Goal: Information Seeking & Learning: Learn about a topic

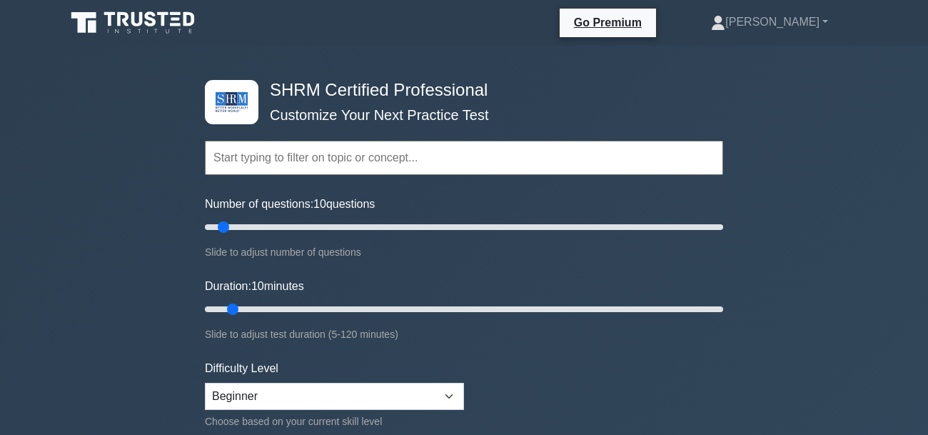
click at [263, 161] on input "text" at bounding box center [464, 158] width 518 height 34
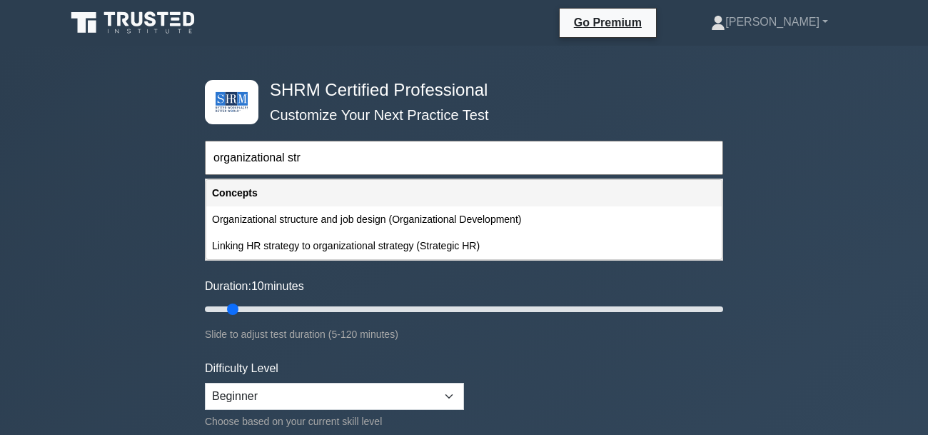
click at [445, 246] on div "Linking HR strategy to organizational strategy (Strategic HR)" at bounding box center [464, 246] width 516 height 26
type input "Linking HR strategy to organizational strategy (Strategic HR)"
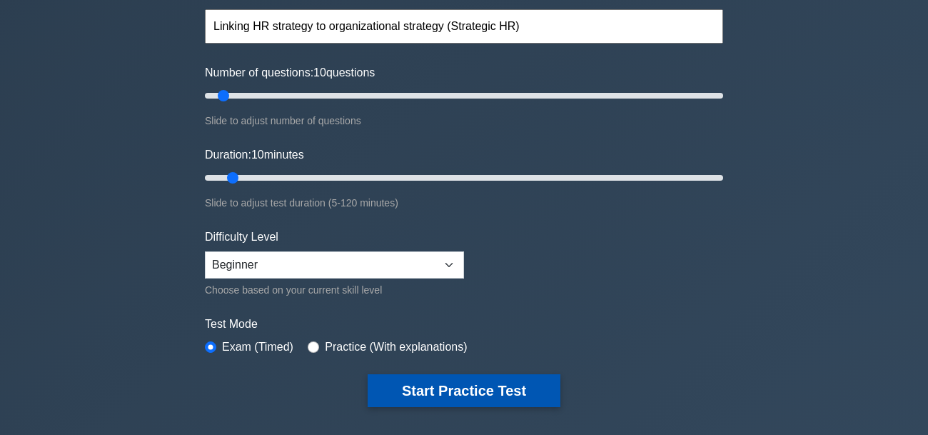
scroll to position [159, 0]
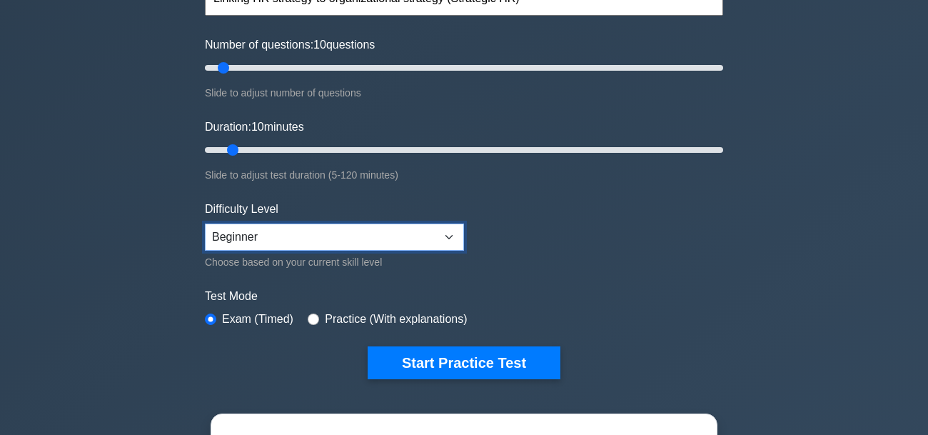
click at [450, 236] on select "Beginner Intermediate Expert" at bounding box center [334, 237] width 259 height 27
select select "intermediate"
click at [205, 224] on select "Beginner Intermediate Expert" at bounding box center [334, 237] width 259 height 27
click at [516, 276] on form "Topics Change Management Compensation and Benefits Employee and Labor Relations…" at bounding box center [464, 158] width 518 height 441
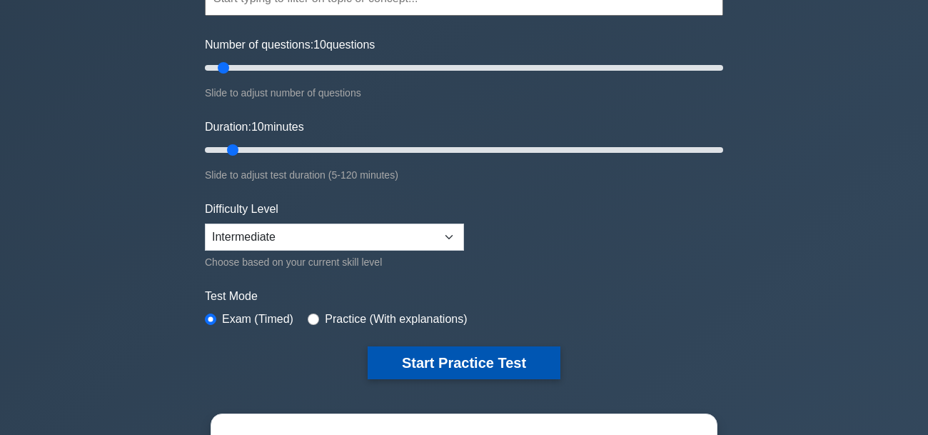
click at [478, 363] on button "Start Practice Test" at bounding box center [464, 362] width 193 height 33
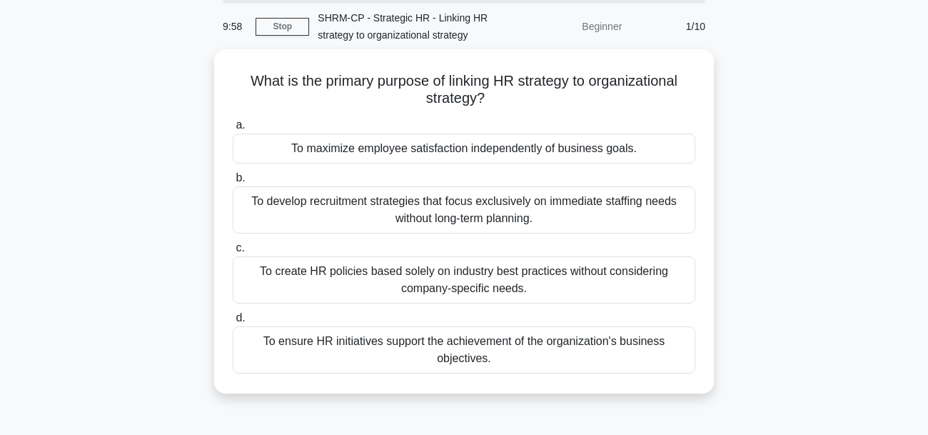
scroll to position [80, 0]
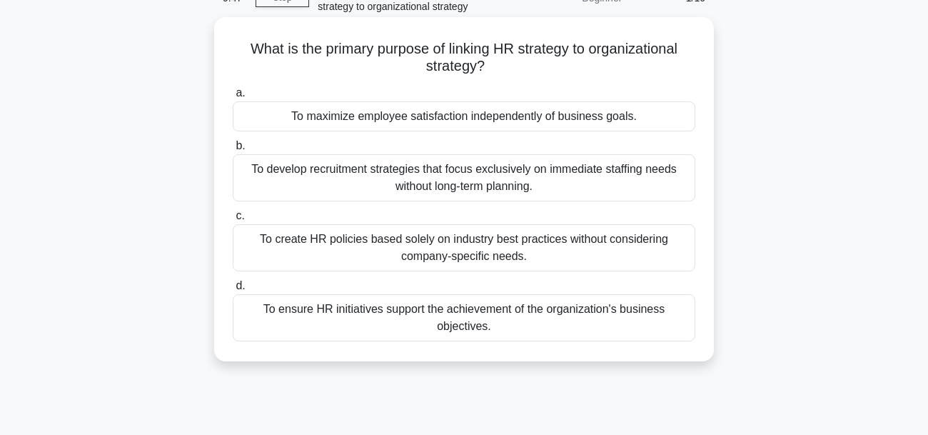
click at [646, 316] on div "To ensure HR initiatives support the achievement of the organization's business…" at bounding box center [464, 317] width 463 height 47
click at [233, 291] on input "d. To ensure HR initiatives support the achievement of the organization's busin…" at bounding box center [233, 285] width 0 height 9
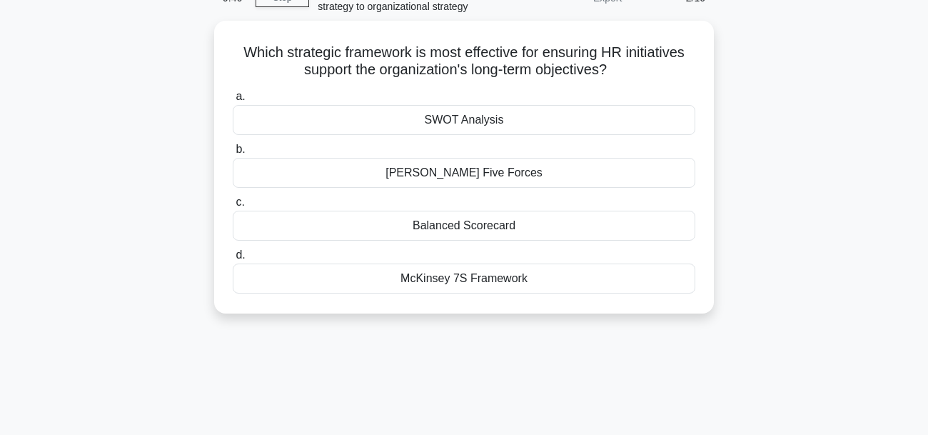
scroll to position [0, 0]
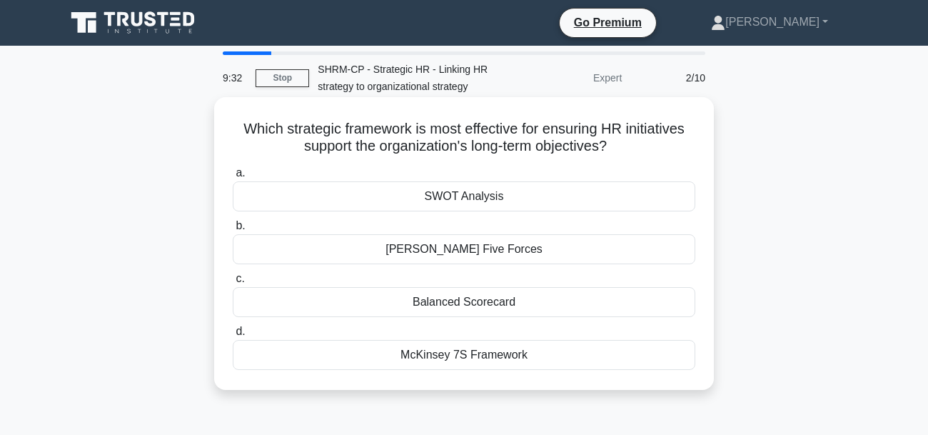
click at [515, 253] on div "[PERSON_NAME] Five Forces" at bounding box center [464, 249] width 463 height 30
click at [233, 231] on input "b. Porter's Five Forces" at bounding box center [233, 225] width 0 height 9
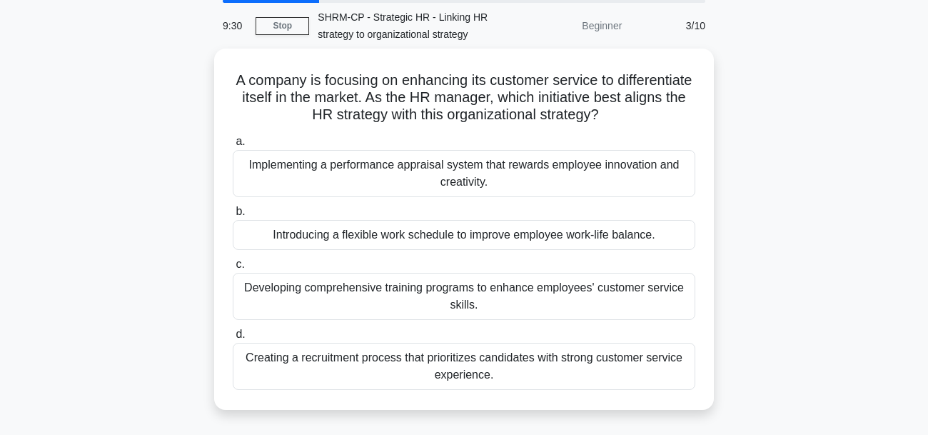
scroll to position [80, 0]
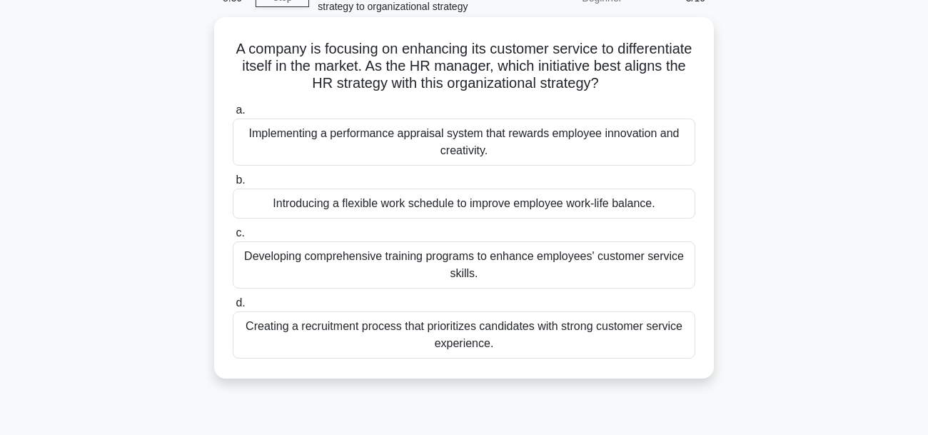
click at [524, 209] on div "Introducing a flexible work schedule to improve employee work-life balance." at bounding box center [464, 204] width 463 height 30
click at [233, 185] on input "b. Introducing a flexible work schedule to improve employee work-life balance." at bounding box center [233, 180] width 0 height 9
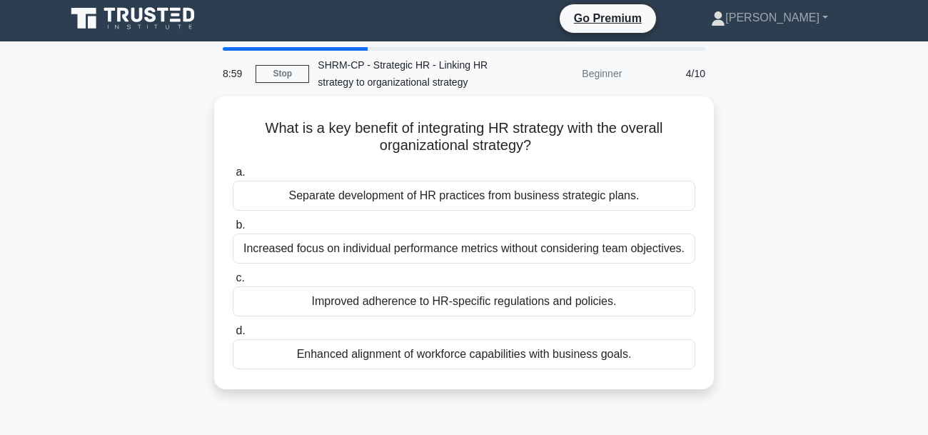
scroll to position [0, 0]
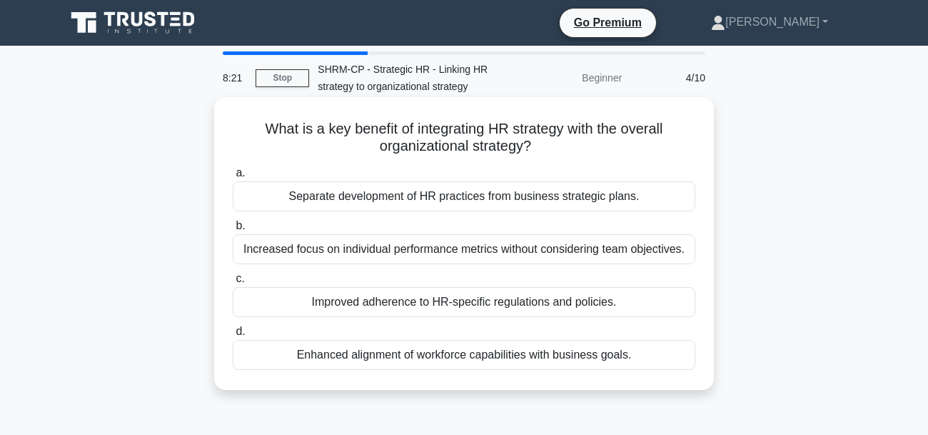
click at [501, 363] on div "Enhanced alignment of workforce capabilities with business goals." at bounding box center [464, 355] width 463 height 30
click at [607, 358] on div "Enhanced alignment of workforce capabilities with business goals." at bounding box center [464, 355] width 463 height 30
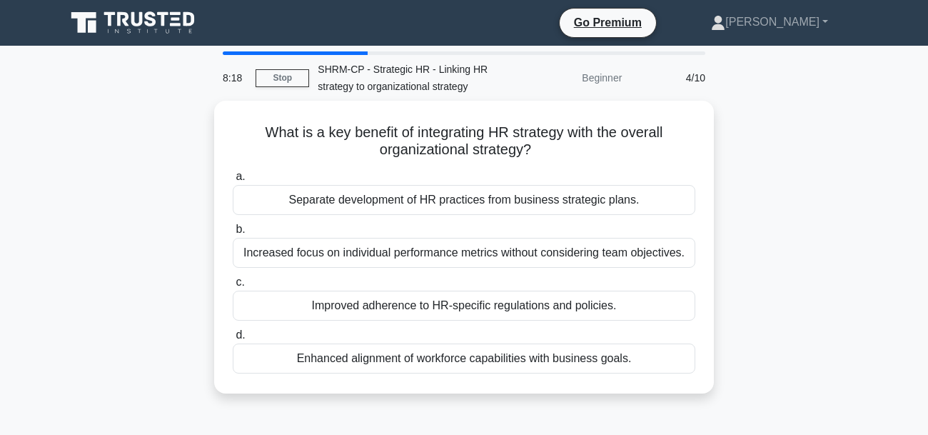
click at [748, 344] on div "What is a key benefit of integrating HR strategy with the overall organizationa…" at bounding box center [464, 256] width 814 height 310
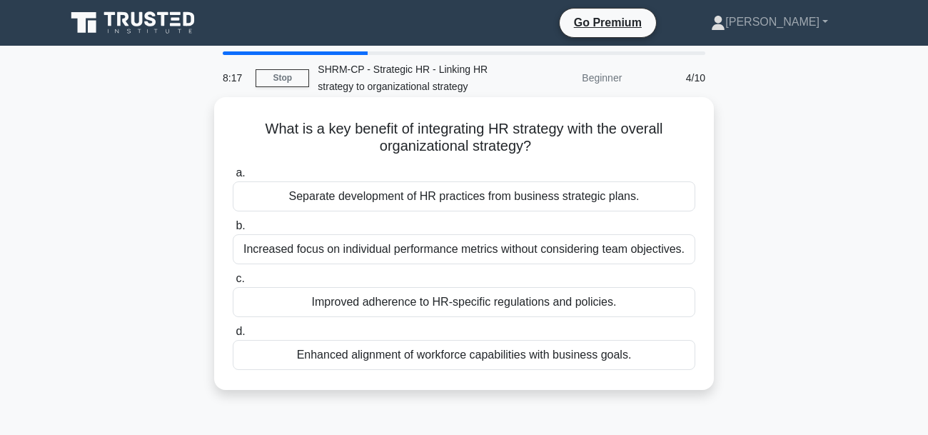
click at [333, 360] on div "Enhanced alignment of workforce capabilities with business goals." at bounding box center [464, 355] width 463 height 30
click at [233, 336] on input "d. Enhanced alignment of workforce capabilities with business goals." at bounding box center [233, 331] width 0 height 9
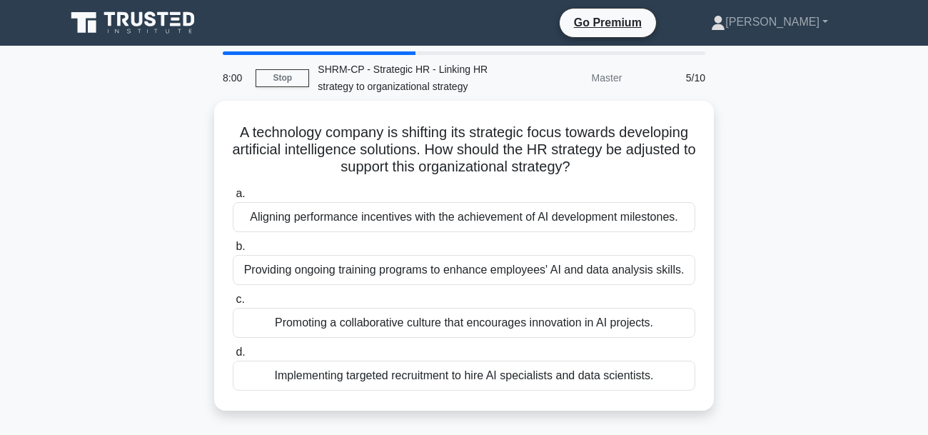
scroll to position [80, 0]
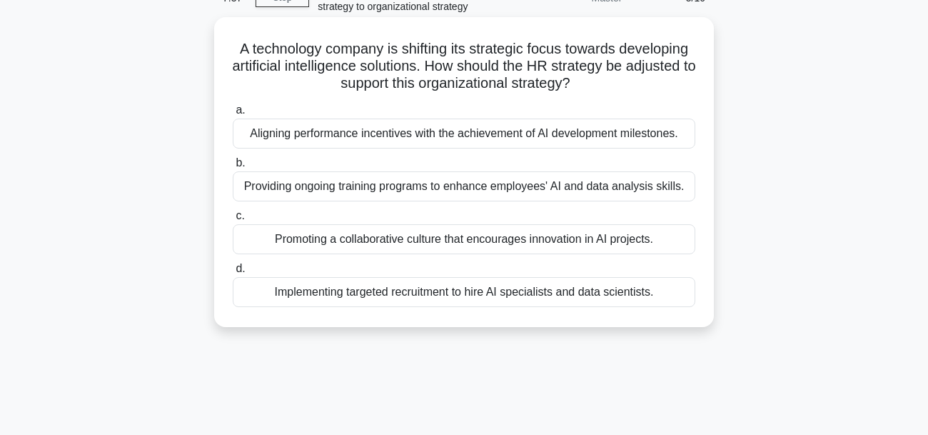
click at [638, 236] on div "Promoting a collaborative culture that encourages innovation in AI projects." at bounding box center [464, 239] width 463 height 30
click at [233, 221] on input "c. Promoting a collaborative culture that encourages innovation in AI projects." at bounding box center [233, 215] width 0 height 9
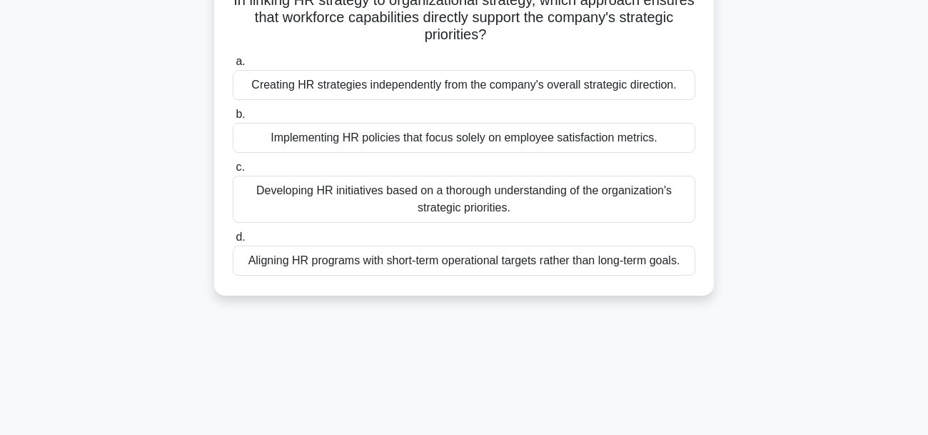
scroll to position [159, 0]
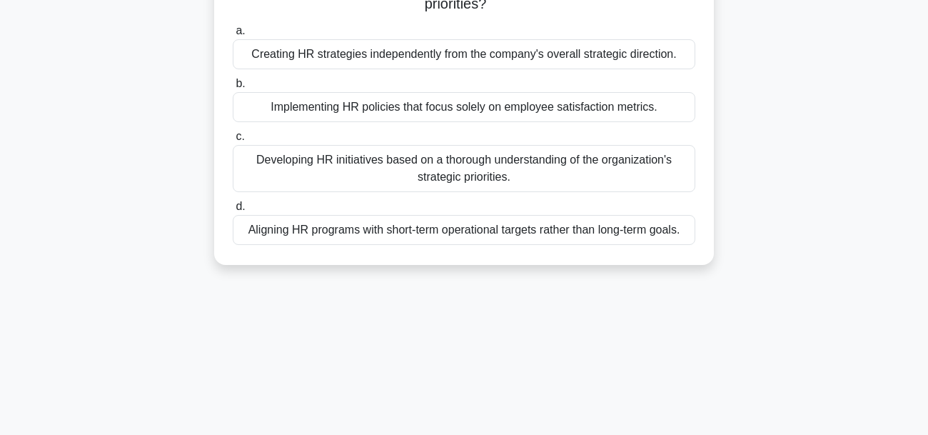
click at [580, 174] on div "Developing HR initiatives based on a thorough understanding of the organization…" at bounding box center [464, 168] width 463 height 47
click at [233, 141] on input "c. Developing HR initiatives based on a thorough understanding of the organizat…" at bounding box center [233, 136] width 0 height 9
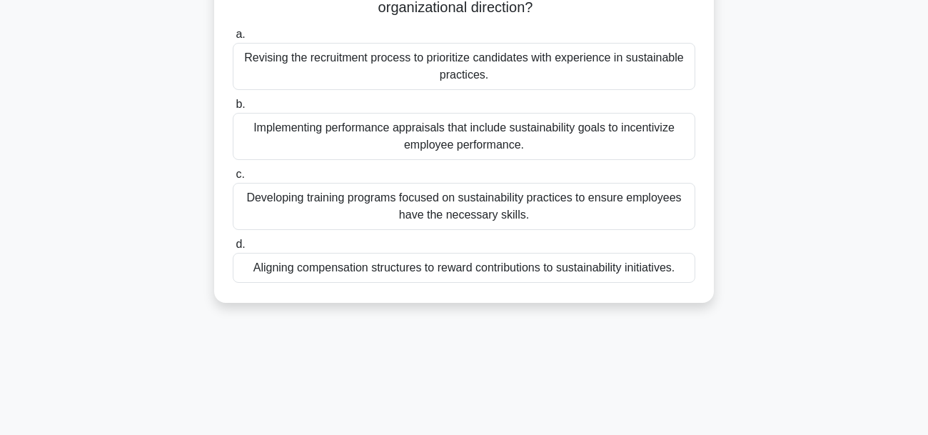
scroll to position [80, 0]
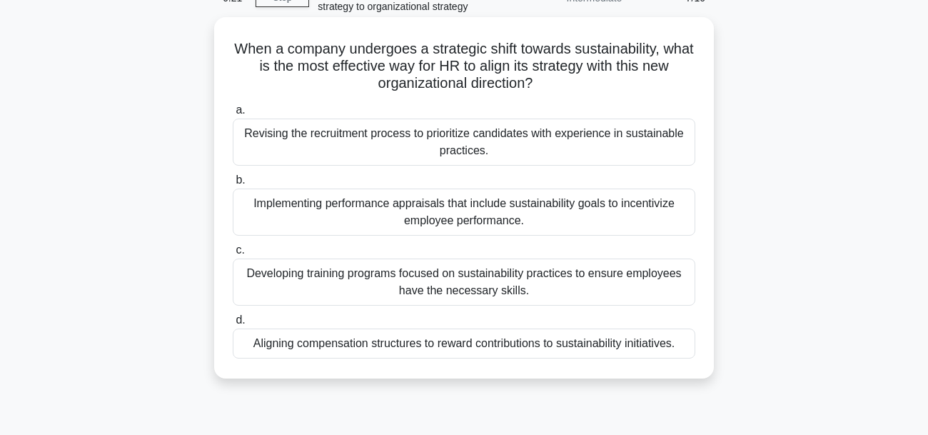
click at [584, 145] on div "Revising the recruitment process to prioritize candidates with experience in su…" at bounding box center [464, 142] width 463 height 47
click at [233, 115] on input "a. Revising the recruitment process to prioritize candidates with experience in…" at bounding box center [233, 110] width 0 height 9
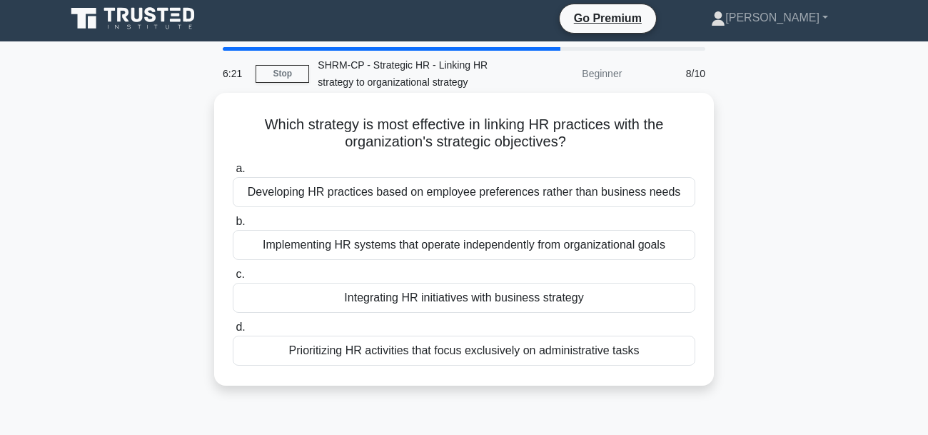
scroll to position [0, 0]
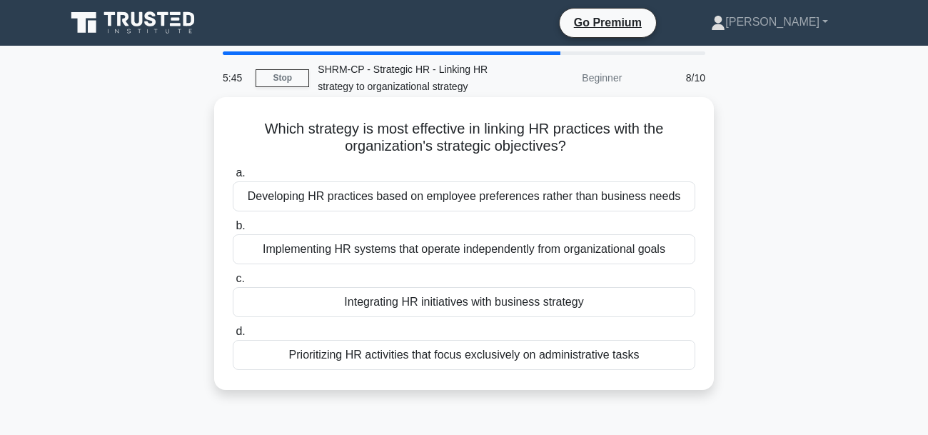
click at [605, 306] on div "Integrating HR initiatives with business strategy" at bounding box center [464, 302] width 463 height 30
click at [233, 283] on input "c. Integrating HR initiatives with business strategy" at bounding box center [233, 278] width 0 height 9
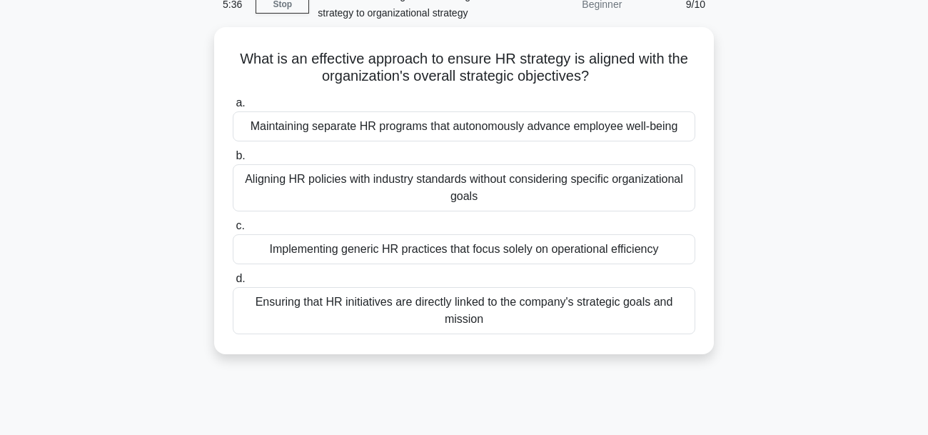
scroll to position [159, 0]
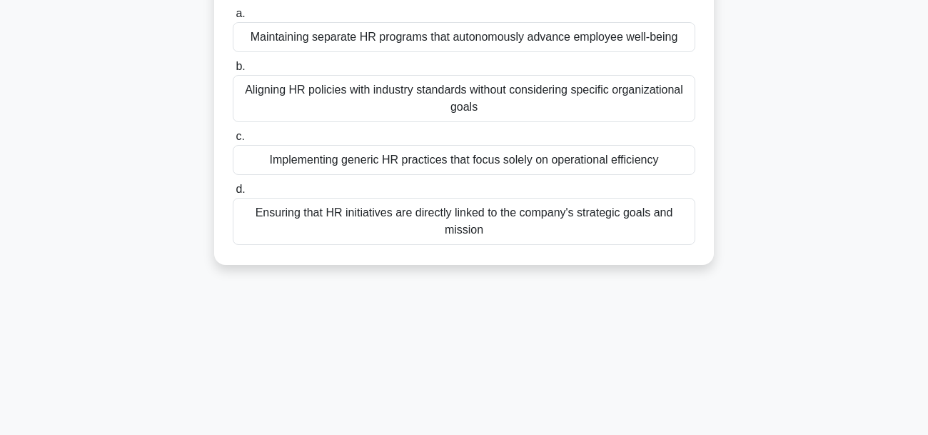
click at [658, 228] on div "Ensuring that HR initiatives are directly linked to the company's strategic goa…" at bounding box center [464, 221] width 463 height 47
click at [233, 194] on input "d. Ensuring that HR initiatives are directly linked to the company's strategic …" at bounding box center [233, 189] width 0 height 9
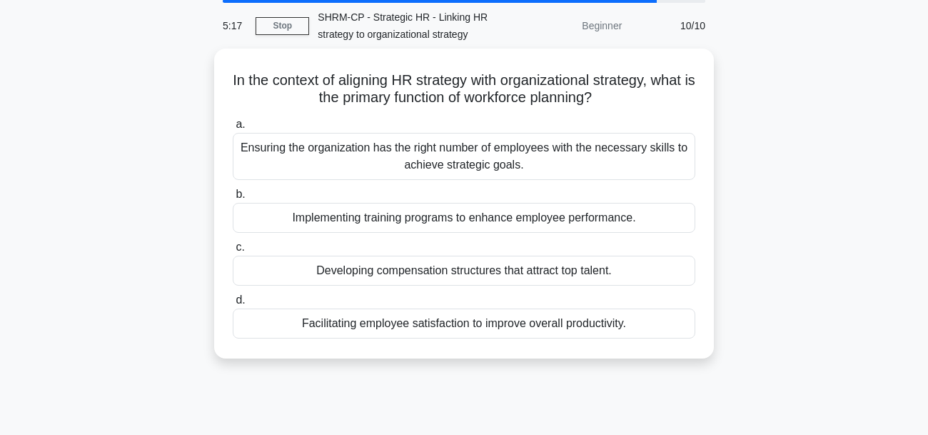
scroll to position [80, 0]
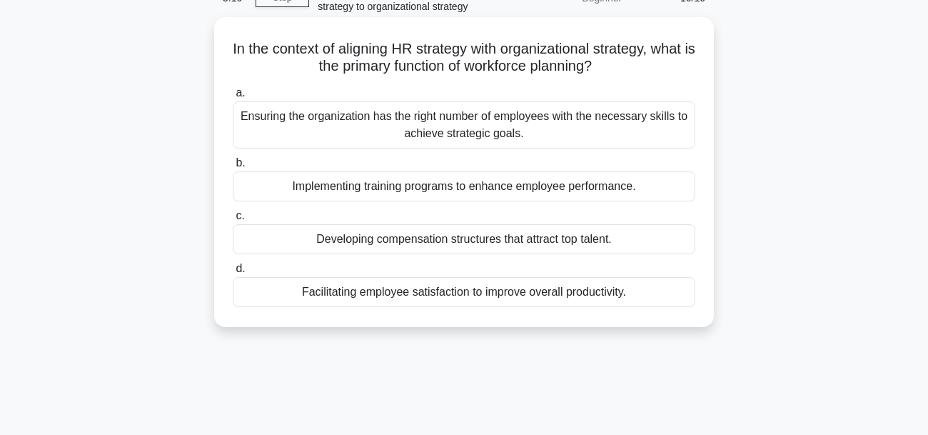
click at [442, 137] on div "Ensuring the organization has the right number of employees with the necessary …" at bounding box center [464, 124] width 463 height 47
click at [233, 98] on input "a. Ensuring the organization has the right number of employees with the necessa…" at bounding box center [233, 93] width 0 height 9
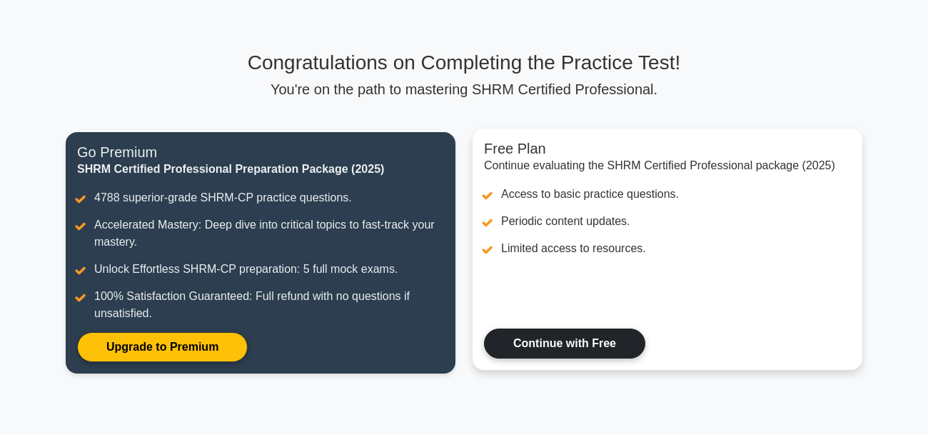
scroll to position [159, 0]
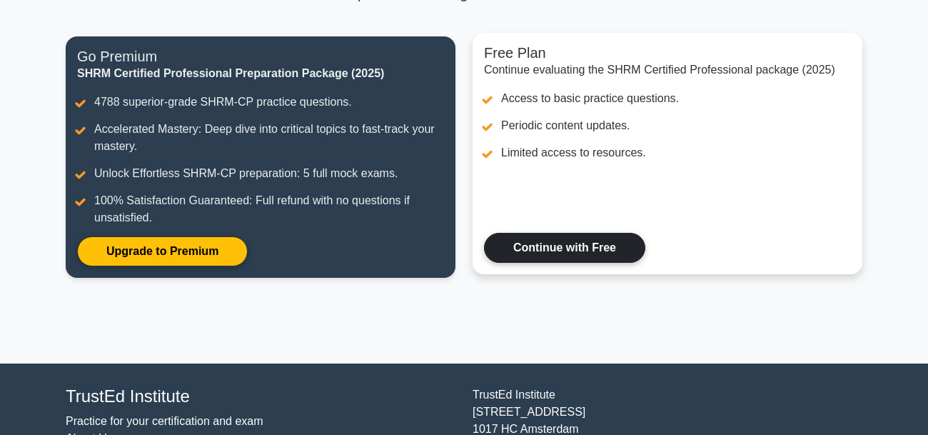
click at [575, 248] on link "Continue with Free" at bounding box center [564, 248] width 161 height 30
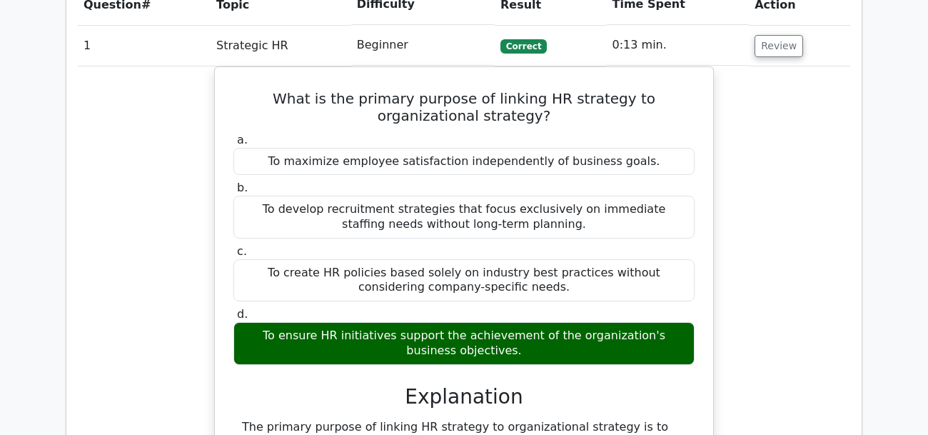
scroll to position [880, 0]
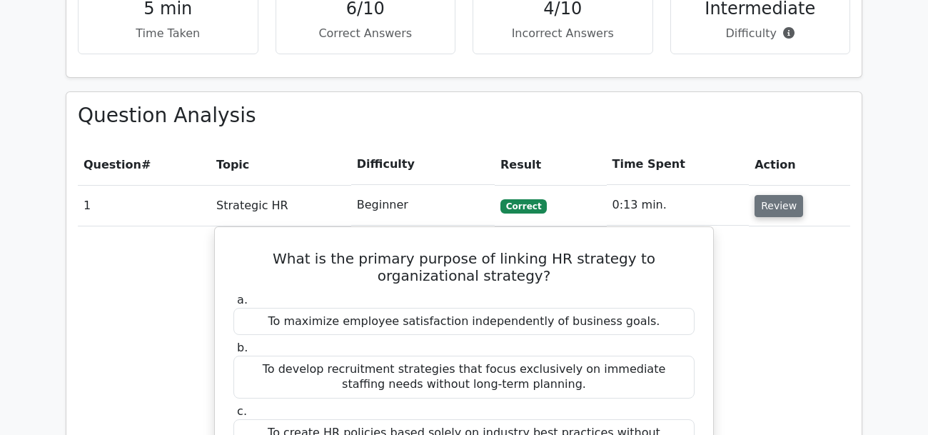
click at [778, 195] on button "Review" at bounding box center [779, 206] width 49 height 22
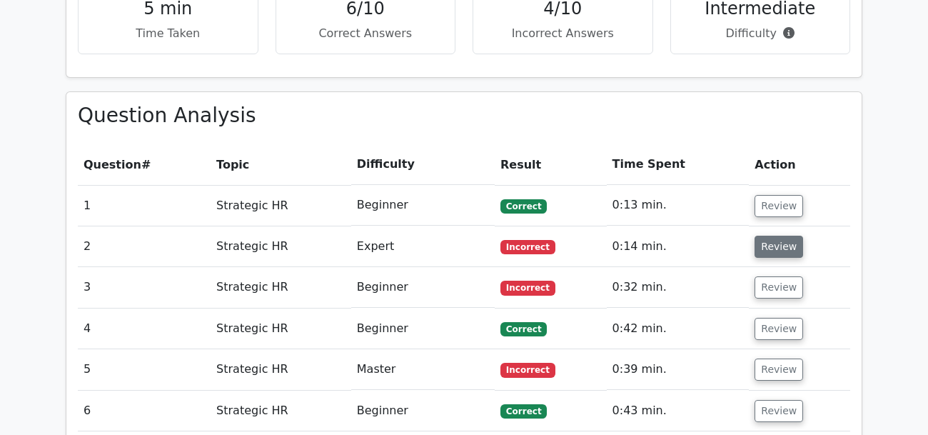
click at [770, 236] on button "Review" at bounding box center [779, 247] width 49 height 22
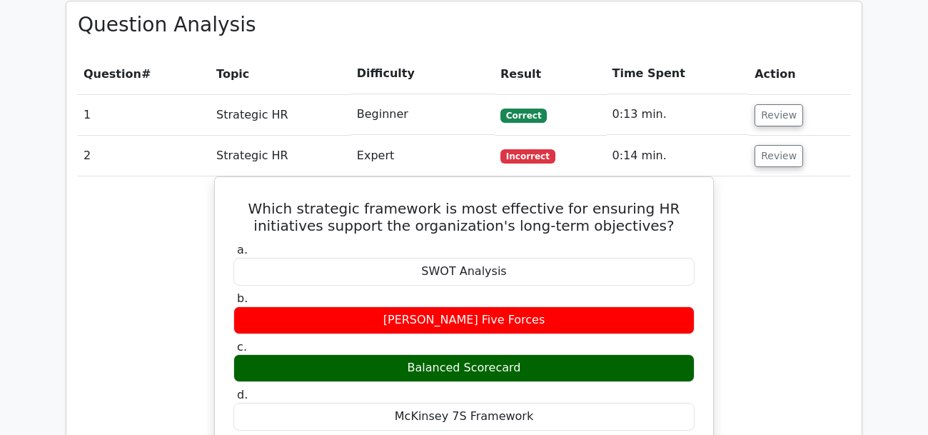
scroll to position [1040, 0]
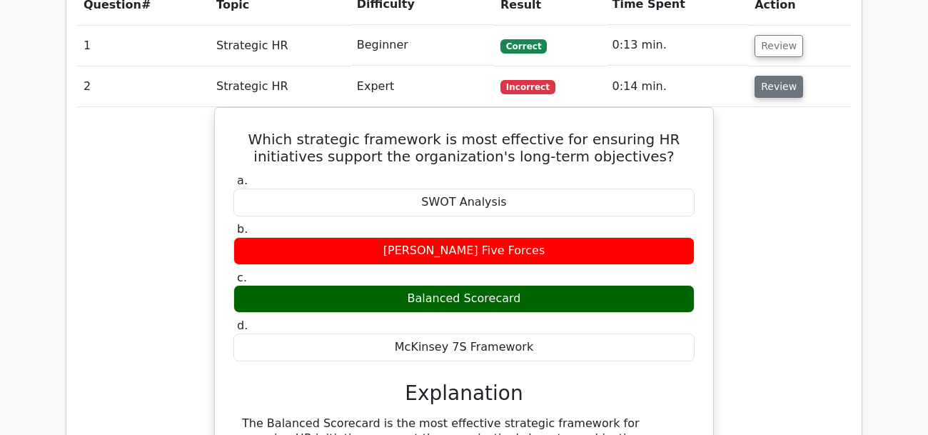
click at [765, 76] on button "Review" at bounding box center [779, 87] width 49 height 22
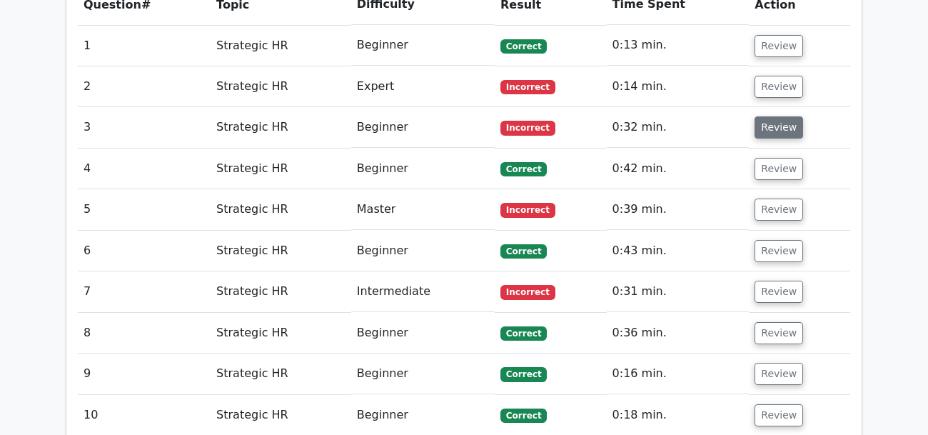
click at [775, 116] on button "Review" at bounding box center [779, 127] width 49 height 22
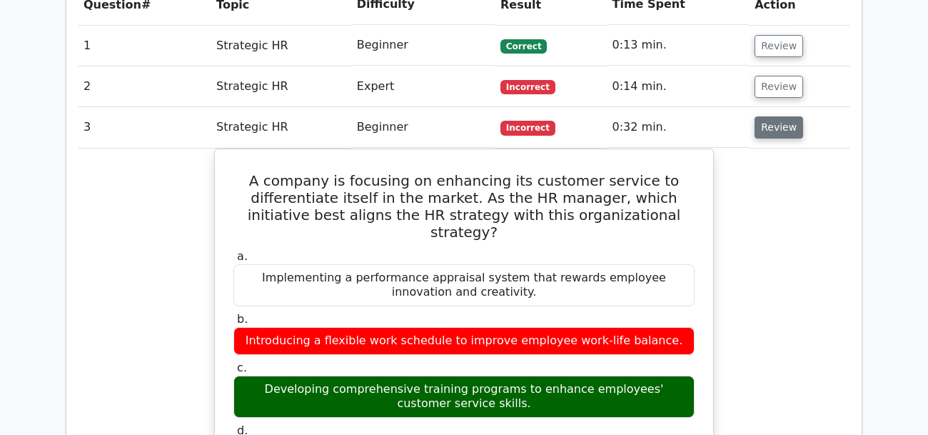
click at [768, 116] on button "Review" at bounding box center [779, 127] width 49 height 22
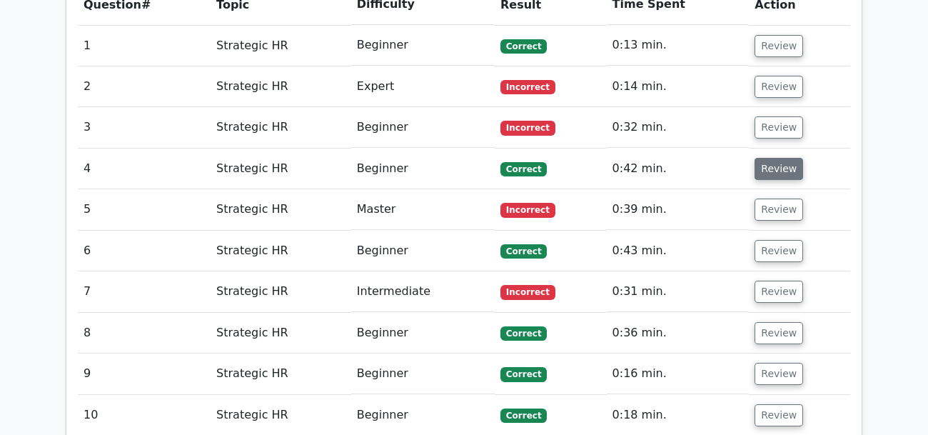
click at [765, 158] on button "Review" at bounding box center [779, 169] width 49 height 22
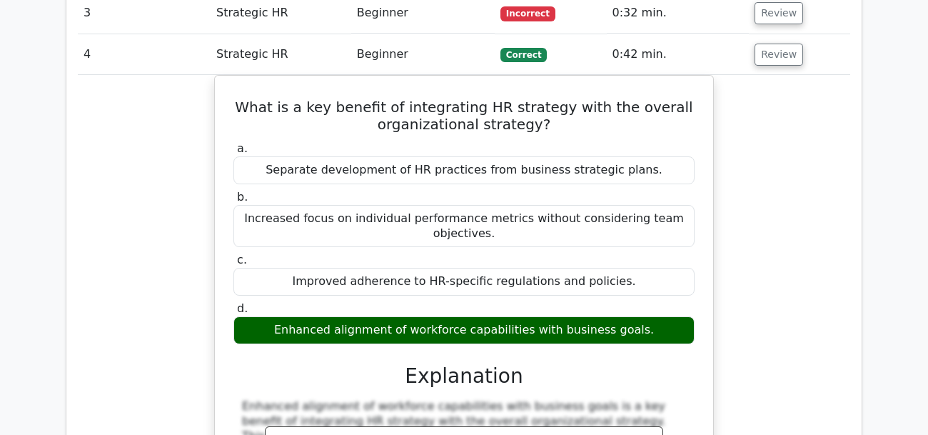
scroll to position [1120, 0]
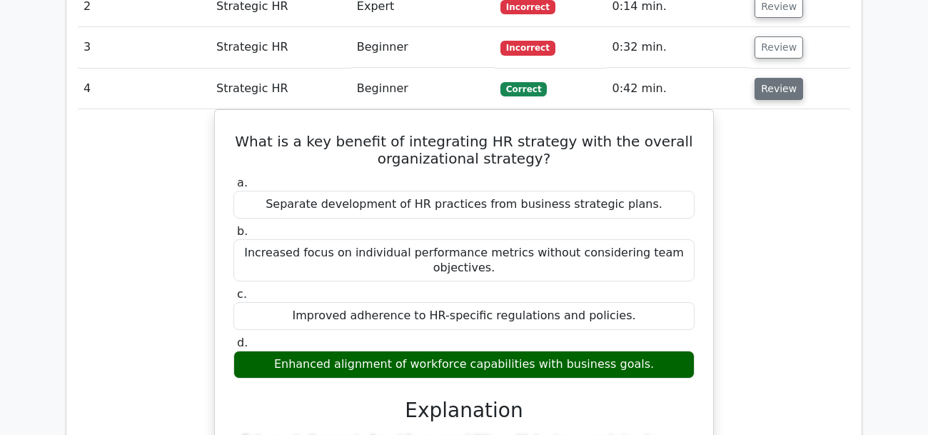
click at [769, 78] on button "Review" at bounding box center [779, 89] width 49 height 22
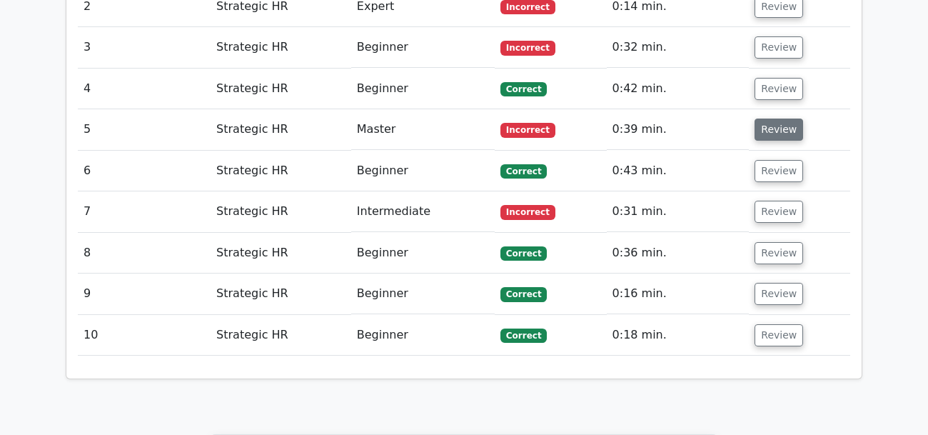
click at [778, 119] on button "Review" at bounding box center [779, 130] width 49 height 22
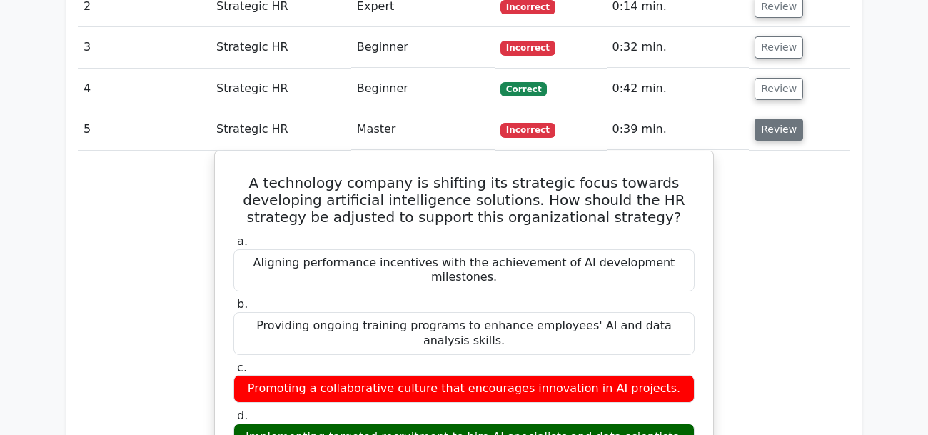
click at [778, 119] on button "Review" at bounding box center [779, 130] width 49 height 22
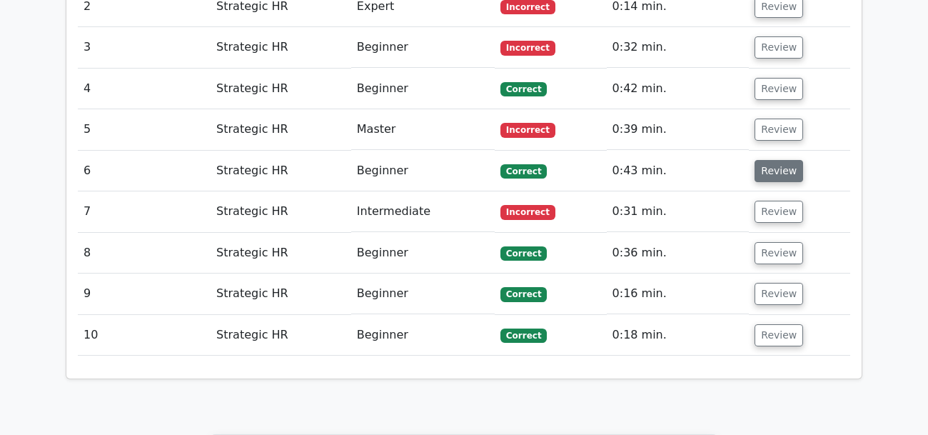
click at [774, 160] on button "Review" at bounding box center [779, 171] width 49 height 22
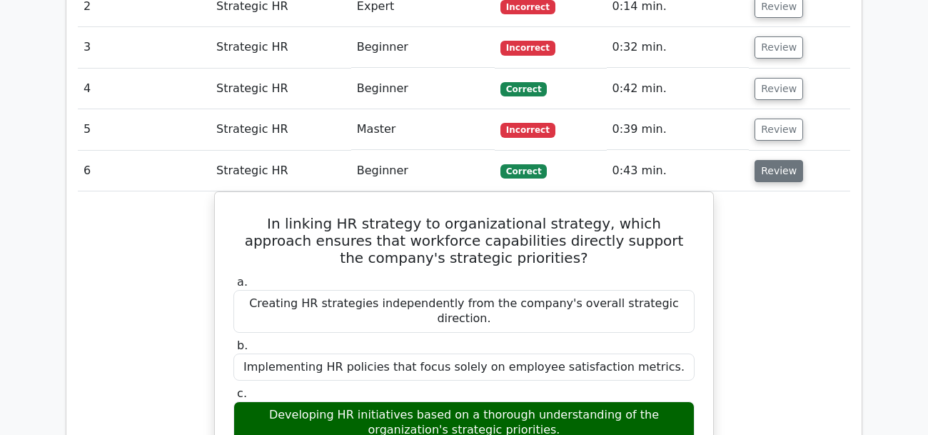
click at [775, 160] on button "Review" at bounding box center [779, 171] width 49 height 22
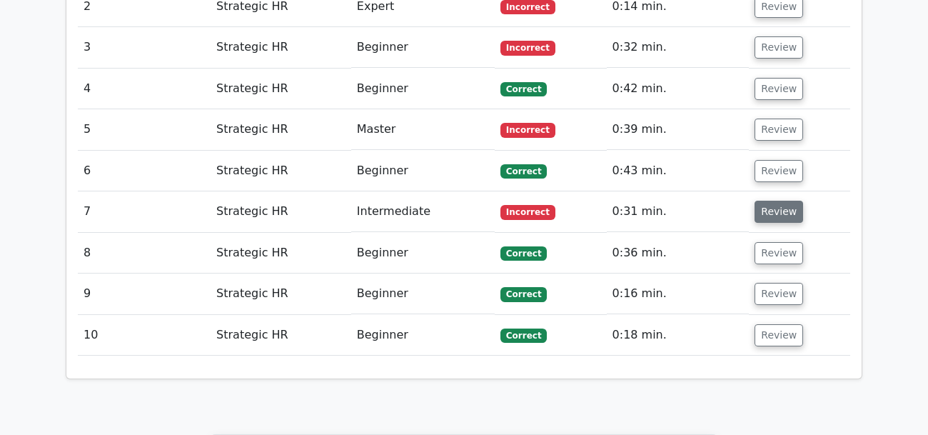
click at [770, 201] on button "Review" at bounding box center [779, 212] width 49 height 22
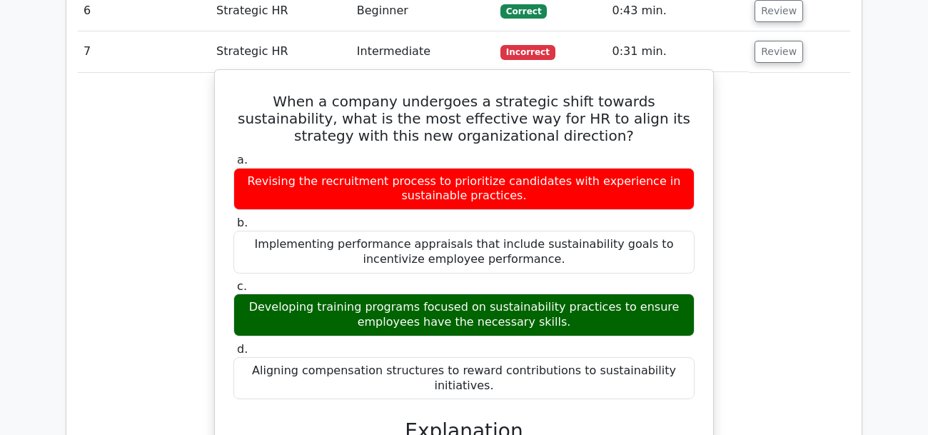
scroll to position [1199, 0]
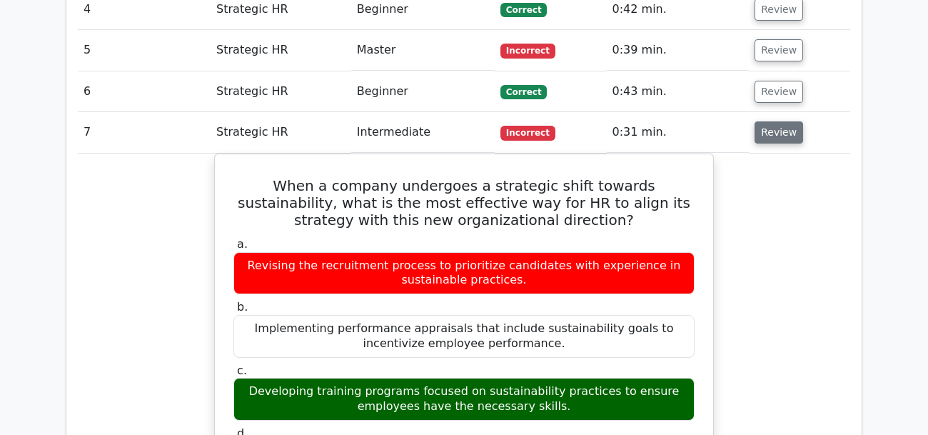
click at [765, 121] on button "Review" at bounding box center [779, 132] width 49 height 22
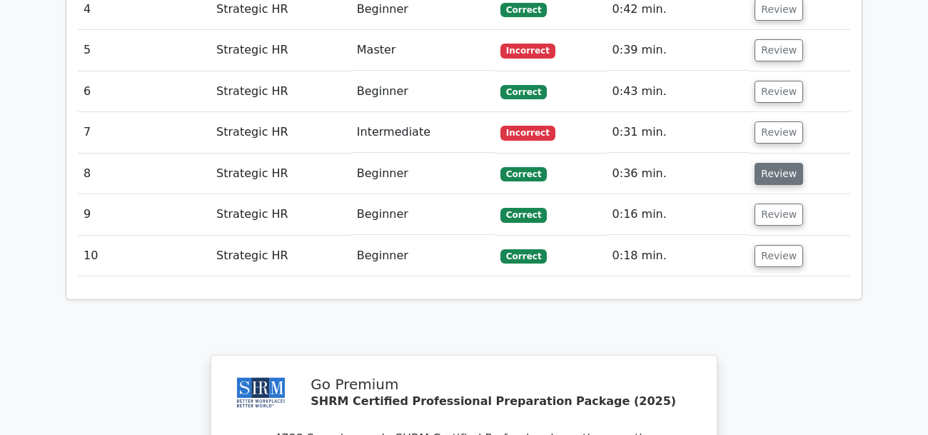
click at [768, 163] on button "Review" at bounding box center [779, 174] width 49 height 22
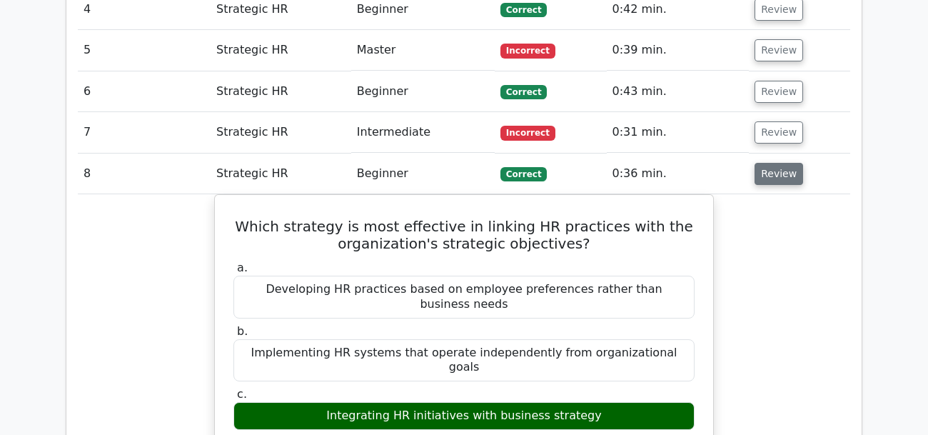
scroll to position [1280, 0]
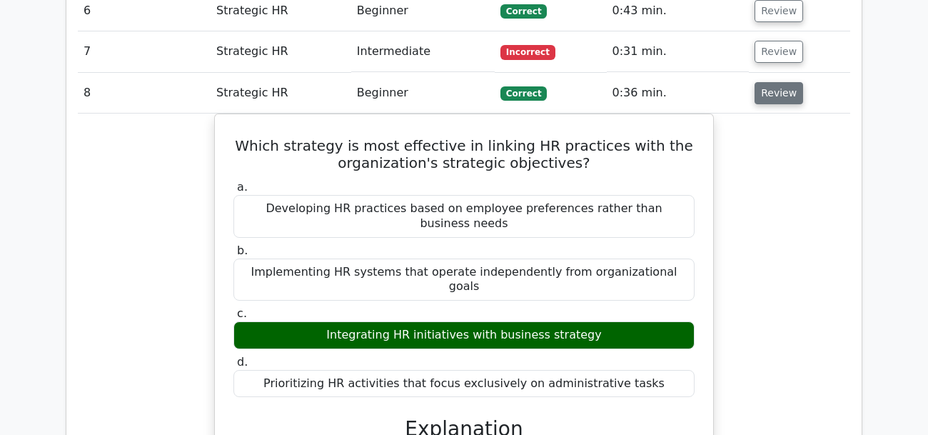
click at [768, 82] on button "Review" at bounding box center [779, 93] width 49 height 22
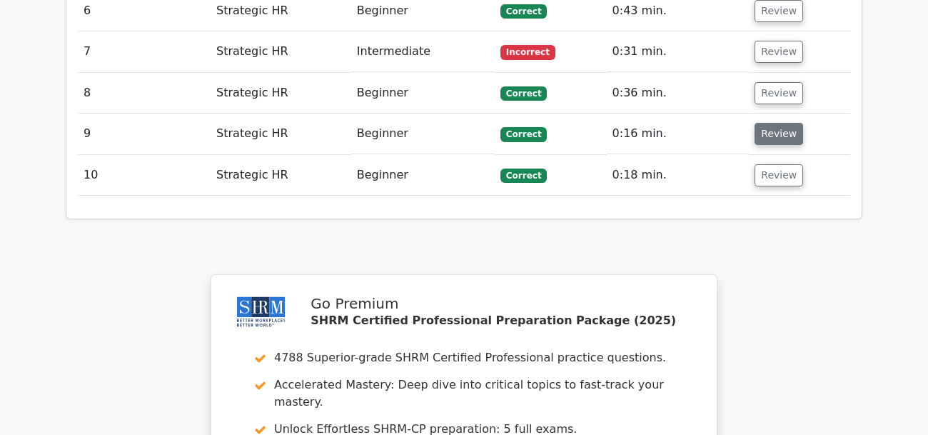
click at [780, 123] on button "Review" at bounding box center [779, 134] width 49 height 22
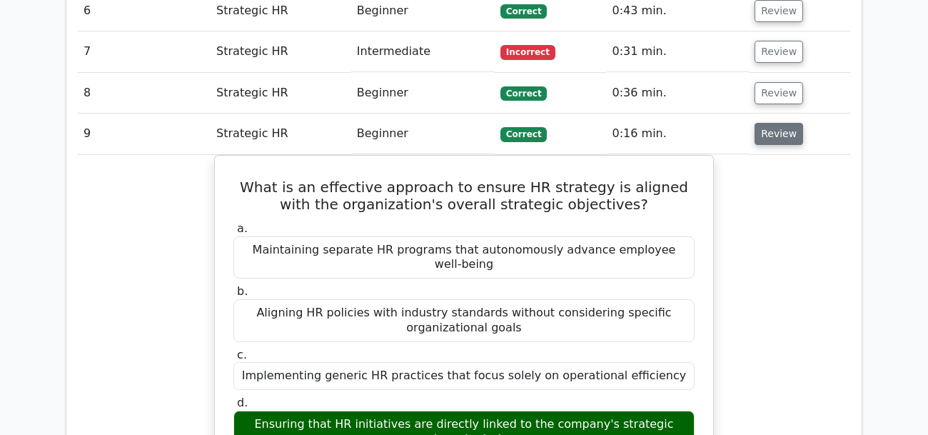
click at [779, 123] on button "Review" at bounding box center [779, 134] width 49 height 22
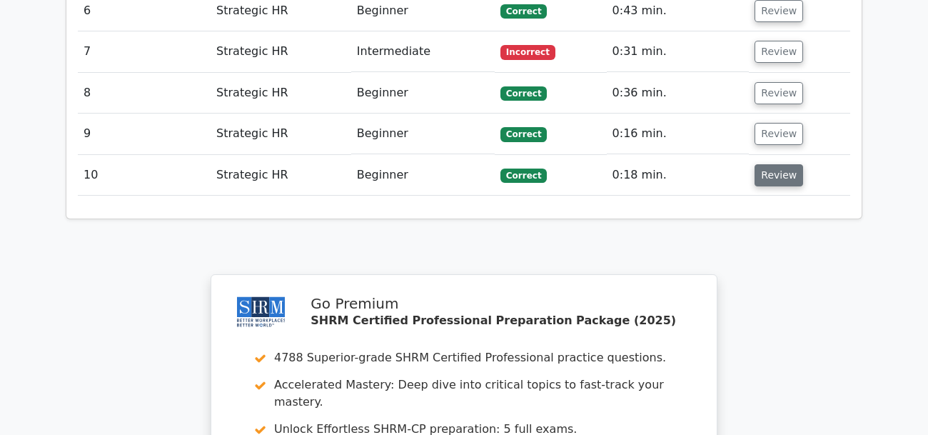
click at [768, 164] on button "Review" at bounding box center [779, 175] width 49 height 22
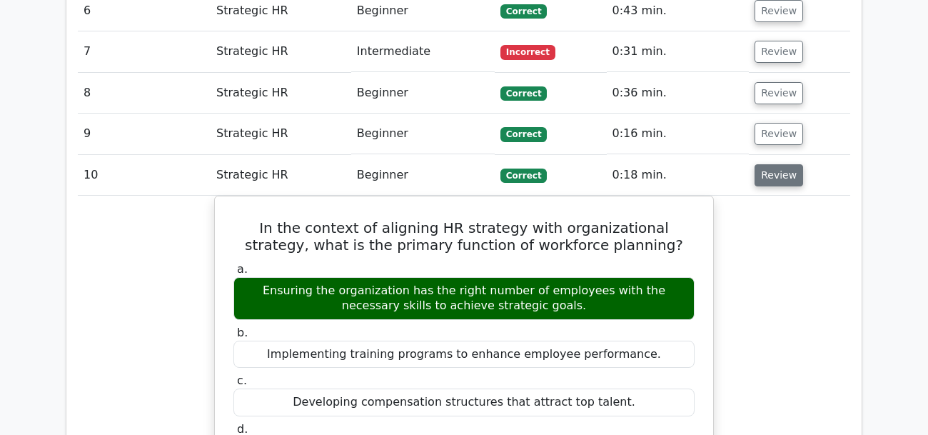
click at [757, 164] on button "Review" at bounding box center [779, 175] width 49 height 22
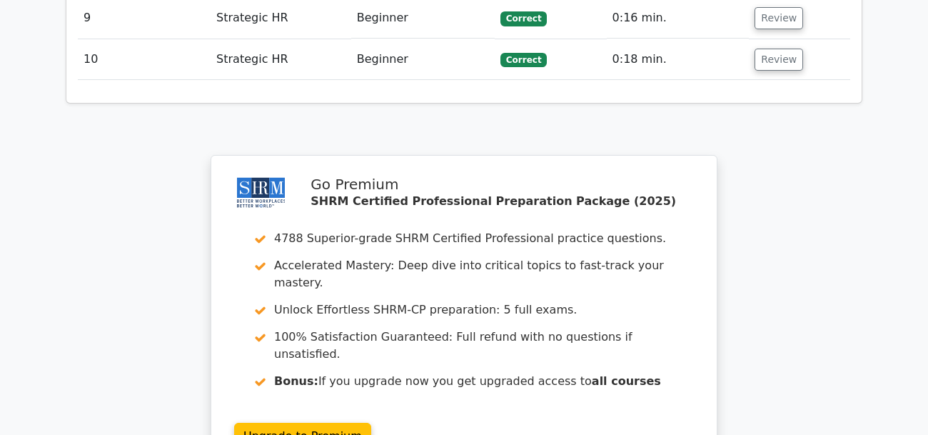
scroll to position [1519, 0]
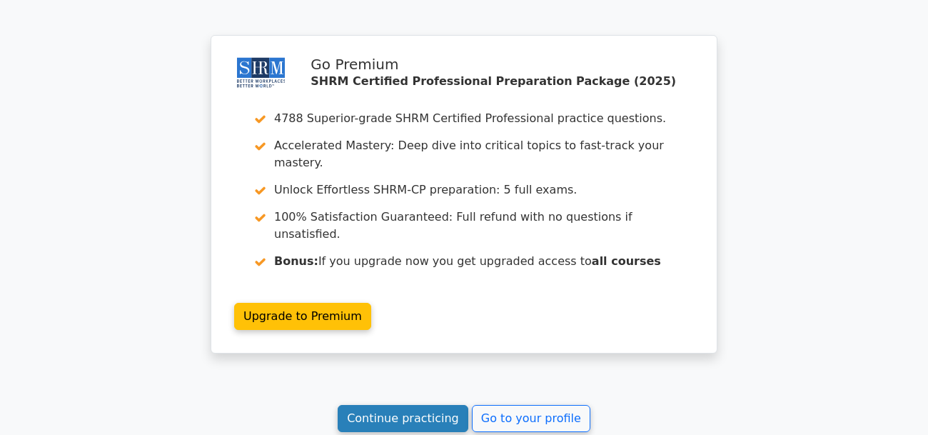
click at [387, 405] on link "Continue practicing" at bounding box center [403, 418] width 131 height 27
